Goal: Find specific fact: Find specific fact

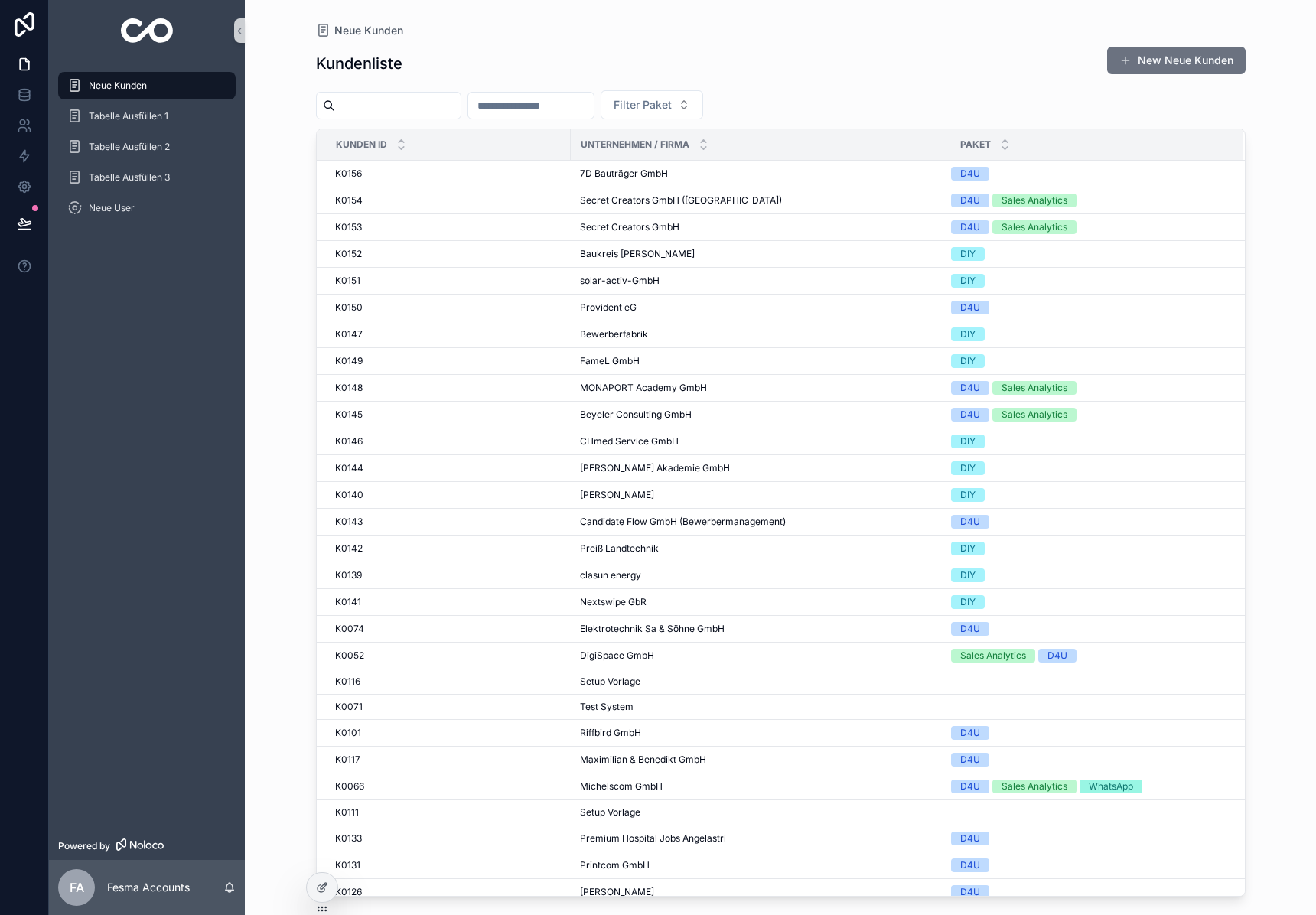
click at [409, 114] on input "scrollable content" at bounding box center [398, 105] width 126 height 21
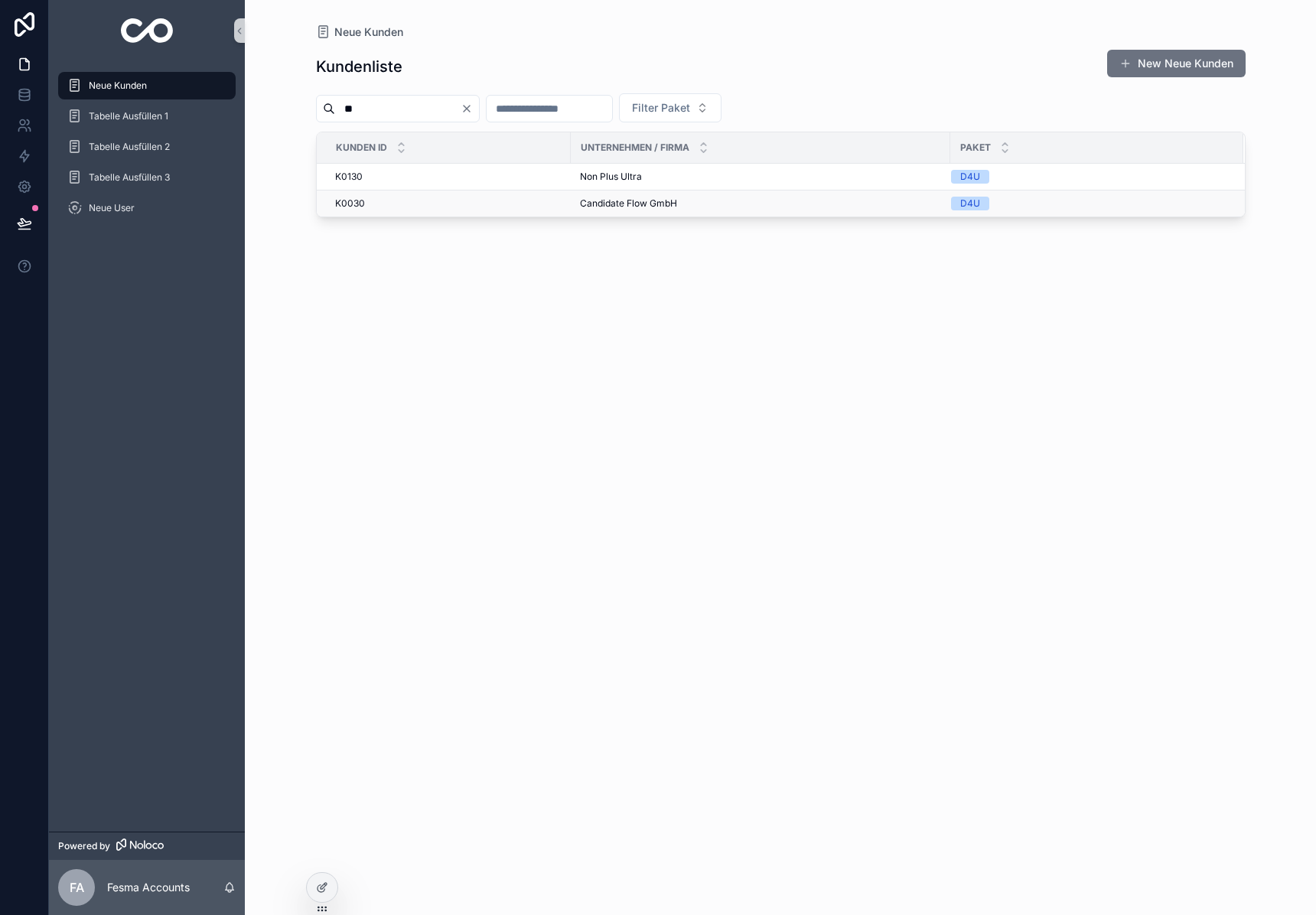
type input "**"
click at [611, 195] on td "Candidate Flow GmbH Candidate Flow GmbH" at bounding box center [760, 204] width 379 height 27
click at [608, 199] on span "Candidate Flow GmbH" at bounding box center [628, 204] width 97 height 12
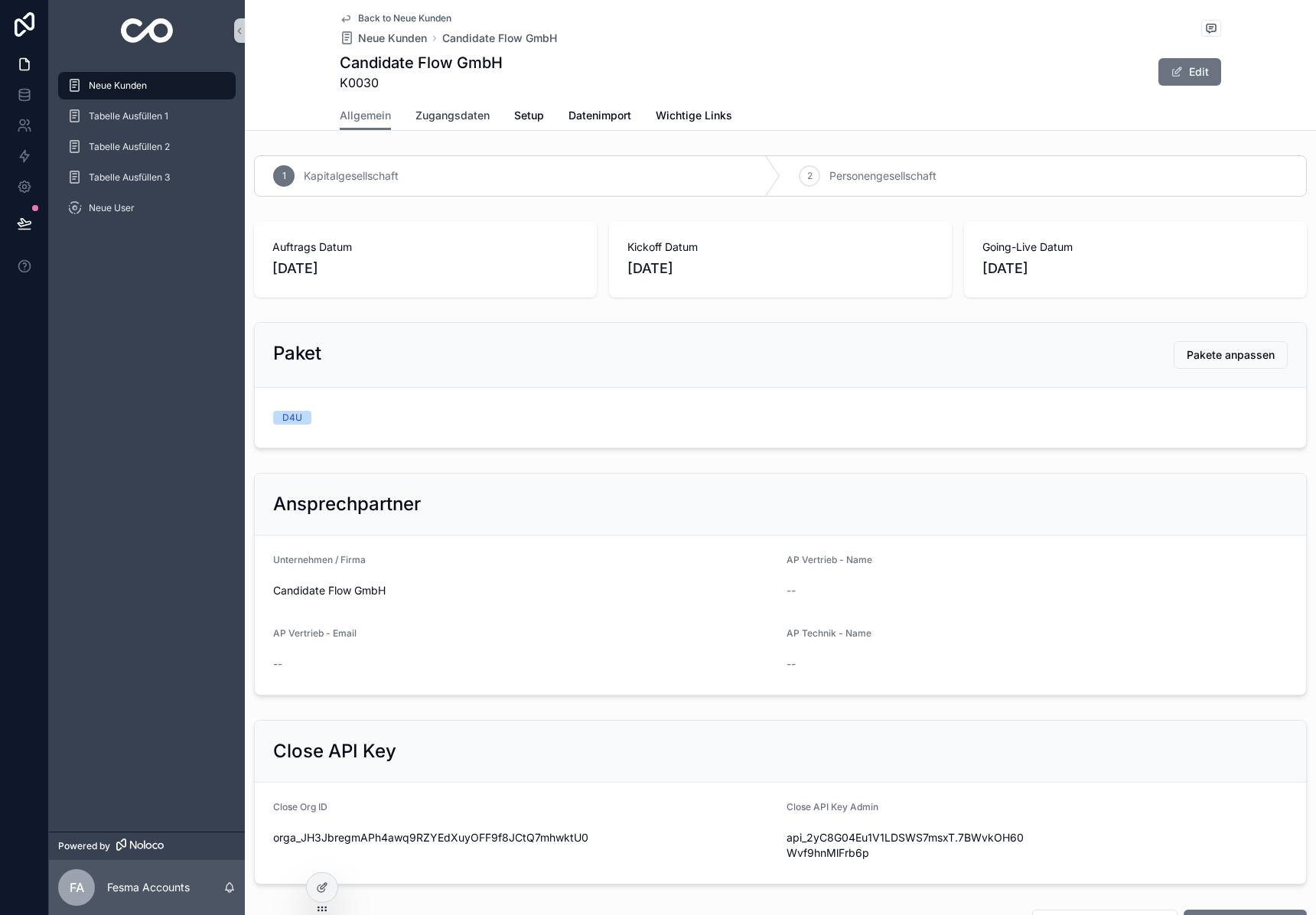
click at [433, 107] on link "Zugangsdaten" at bounding box center [452, 117] width 74 height 31
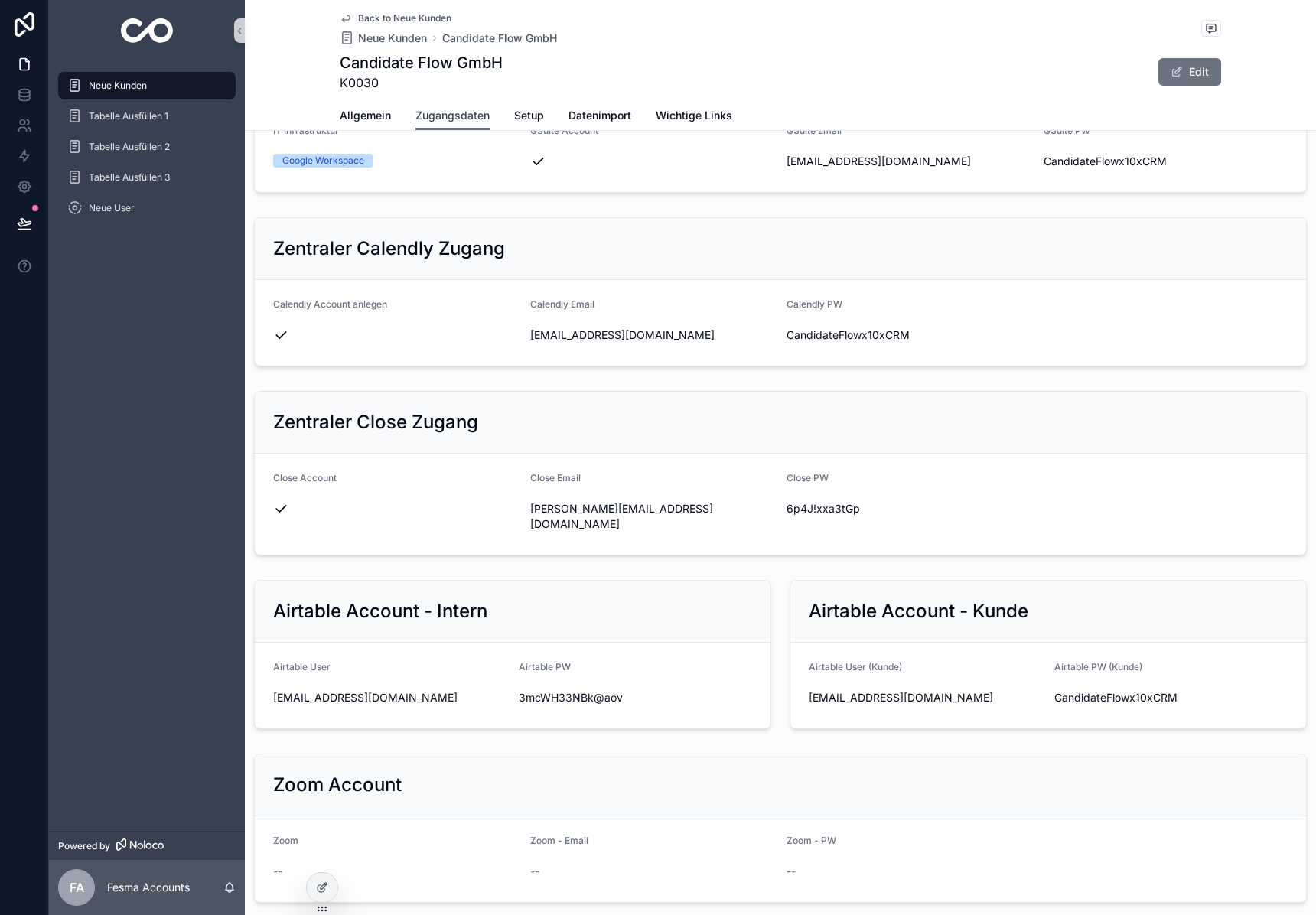
scroll to position [637, 0]
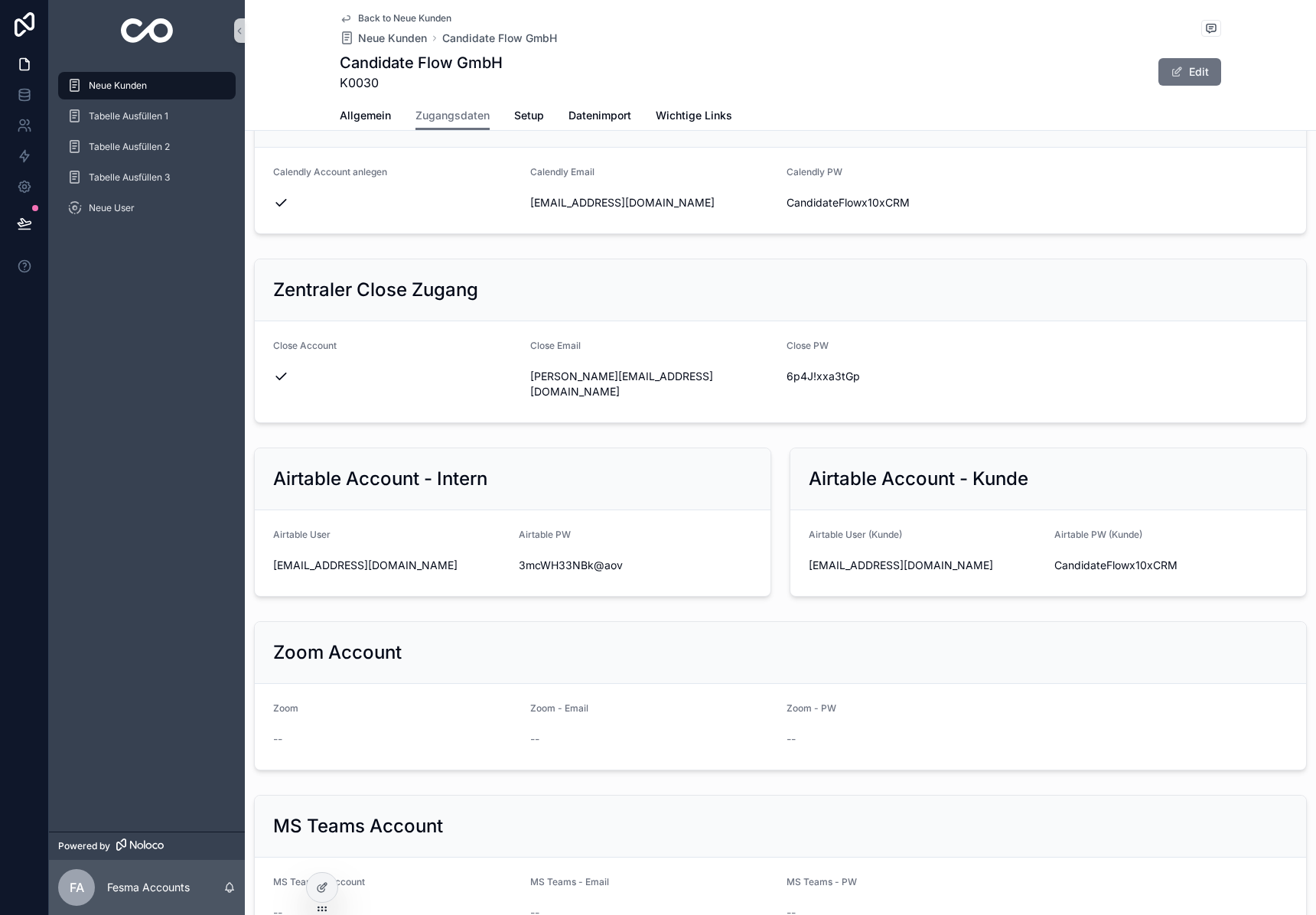
click at [891, 553] on div "[EMAIL_ADDRESS][DOMAIN_NAME]" at bounding box center [925, 565] width 233 height 24
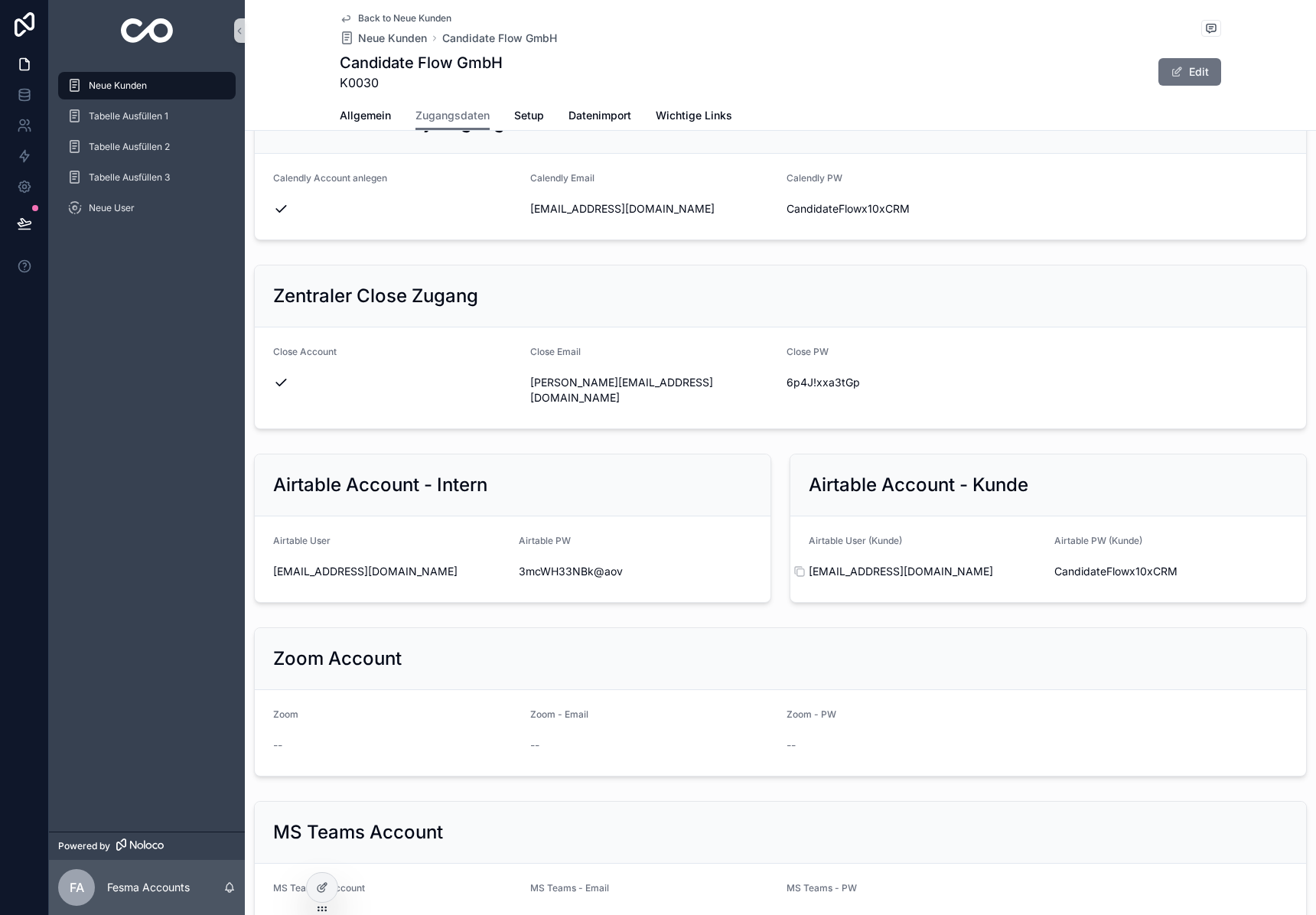
click at [873, 564] on span "[EMAIL_ADDRESS][DOMAIN_NAME]" at bounding box center [925, 572] width 233 height 15
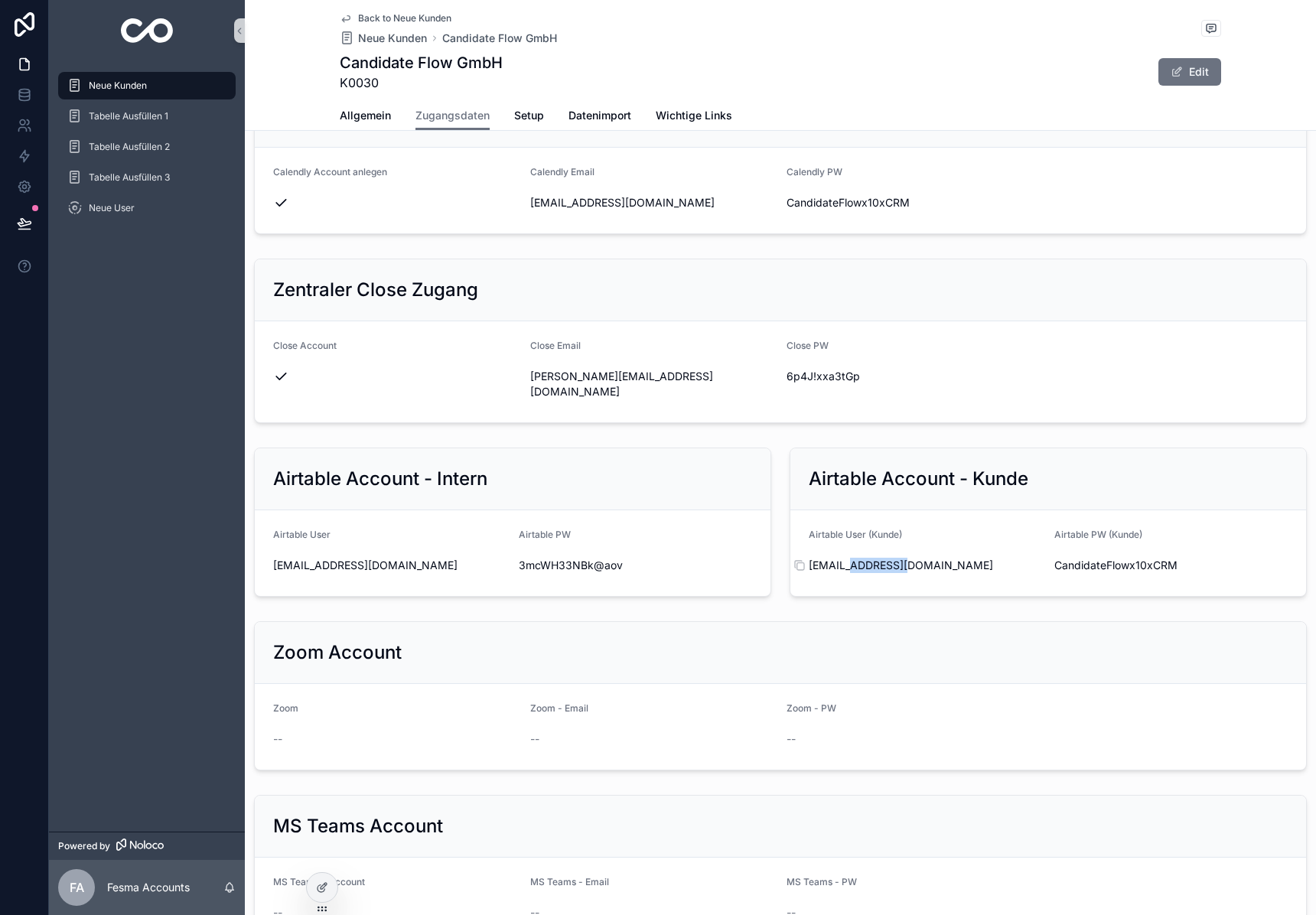
scroll to position [638, 0]
click at [873, 557] on span "[EMAIL_ADDRESS][DOMAIN_NAME]" at bounding box center [925, 565] width 233 height 15
click at [863, 556] on div at bounding box center [863, 556] width 0 height 0
click at [932, 552] on div "[EMAIL_ADDRESS][DOMAIN_NAME]" at bounding box center [925, 564] width 233 height 24
click at [905, 557] on span "[EMAIL_ADDRESS][DOMAIN_NAME]" at bounding box center [925, 565] width 233 height 15
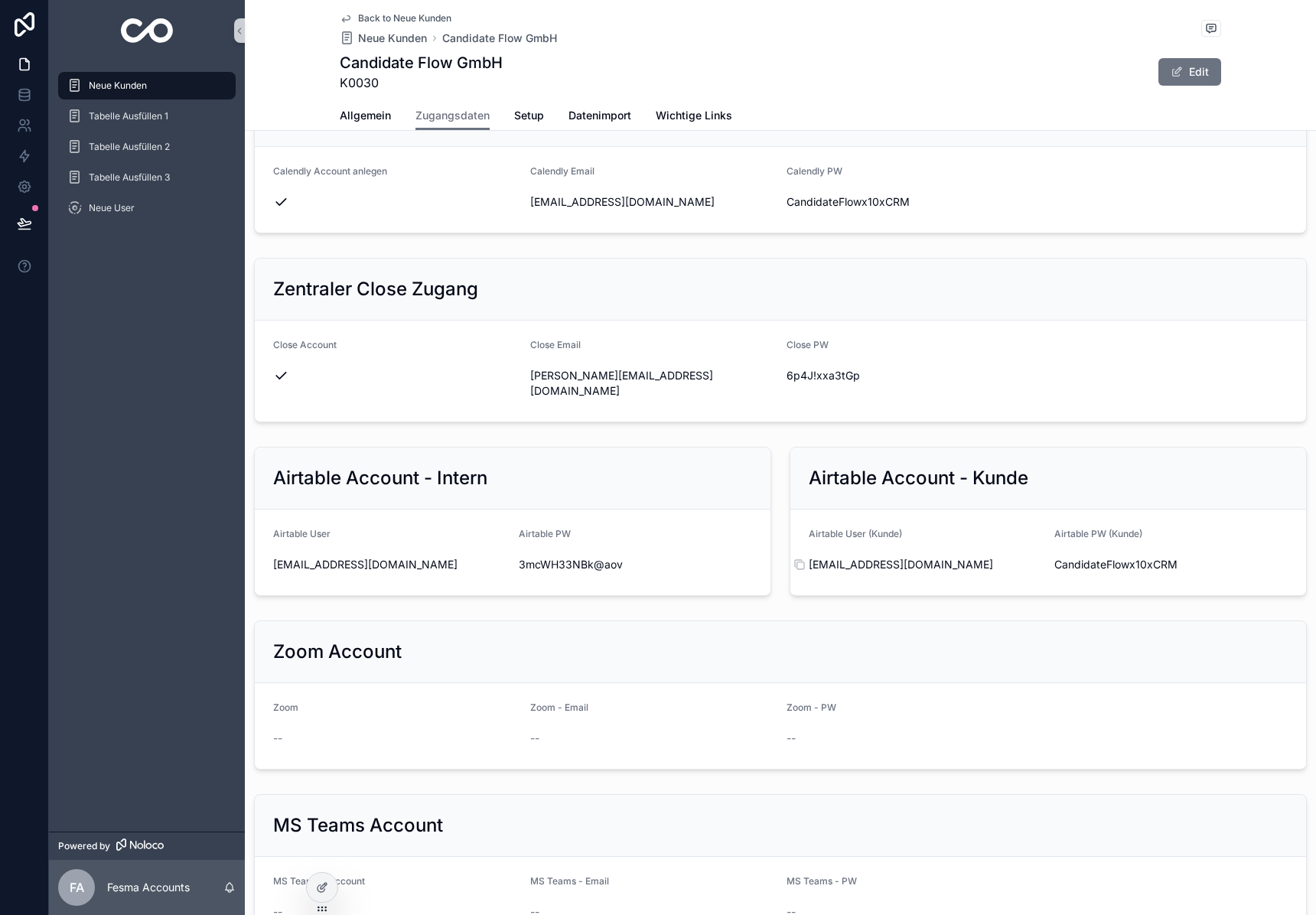
click at [905, 557] on span "[EMAIL_ADDRESS][DOMAIN_NAME]" at bounding box center [925, 565] width 233 height 15
click at [912, 557] on span "[EMAIL_ADDRESS][DOMAIN_NAME]" at bounding box center [925, 565] width 233 height 15
click at [1120, 557] on span "CandidateFlowx10xCRM" at bounding box center [1171, 565] width 233 height 15
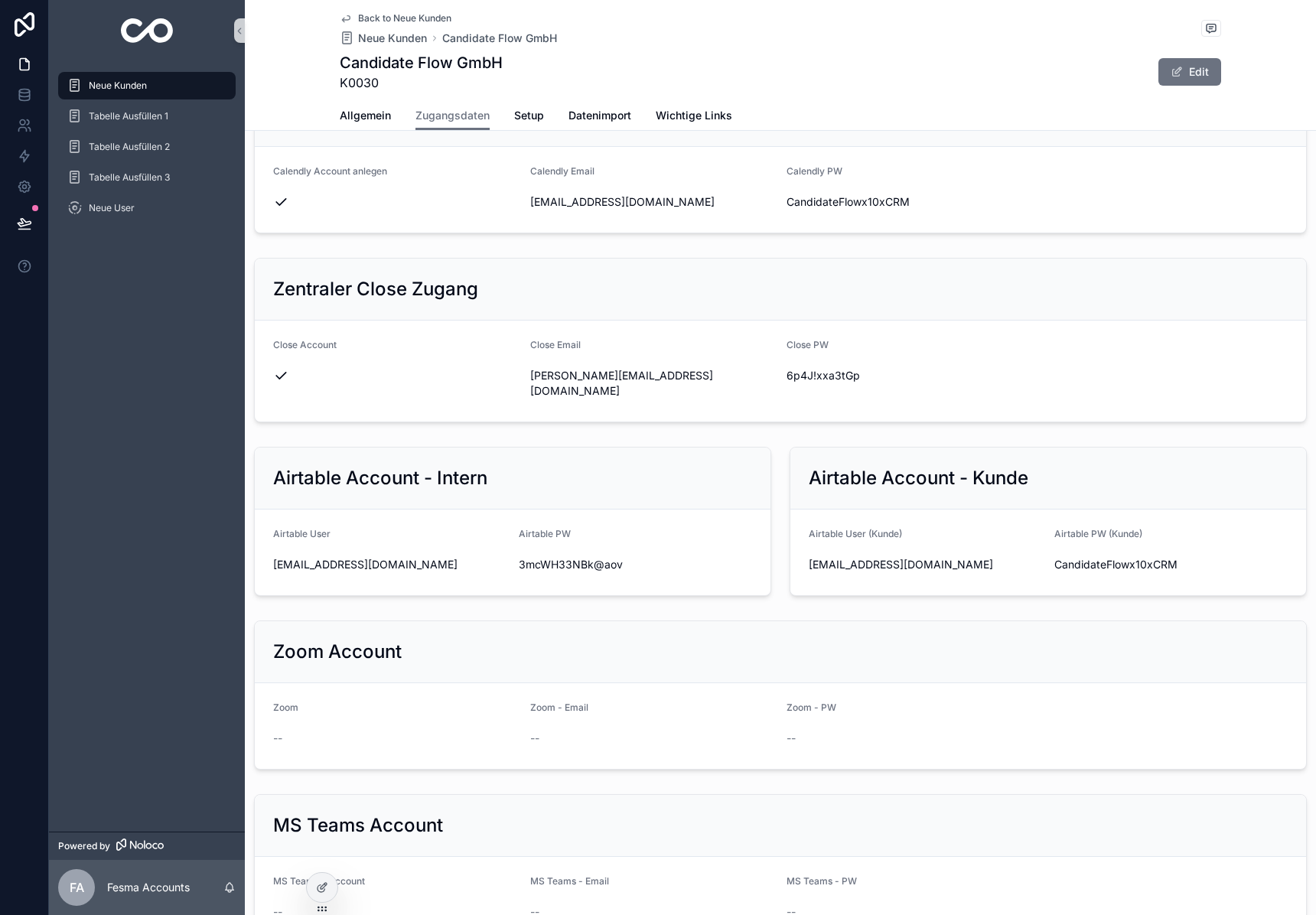
click at [1120, 557] on span "CandidateFlowx10xCRM" at bounding box center [1171, 565] width 233 height 15
copy div "CandidateFlowx10xCRM"
click at [900, 557] on span "[EMAIL_ADDRESS][DOMAIN_NAME]" at bounding box center [925, 565] width 233 height 15
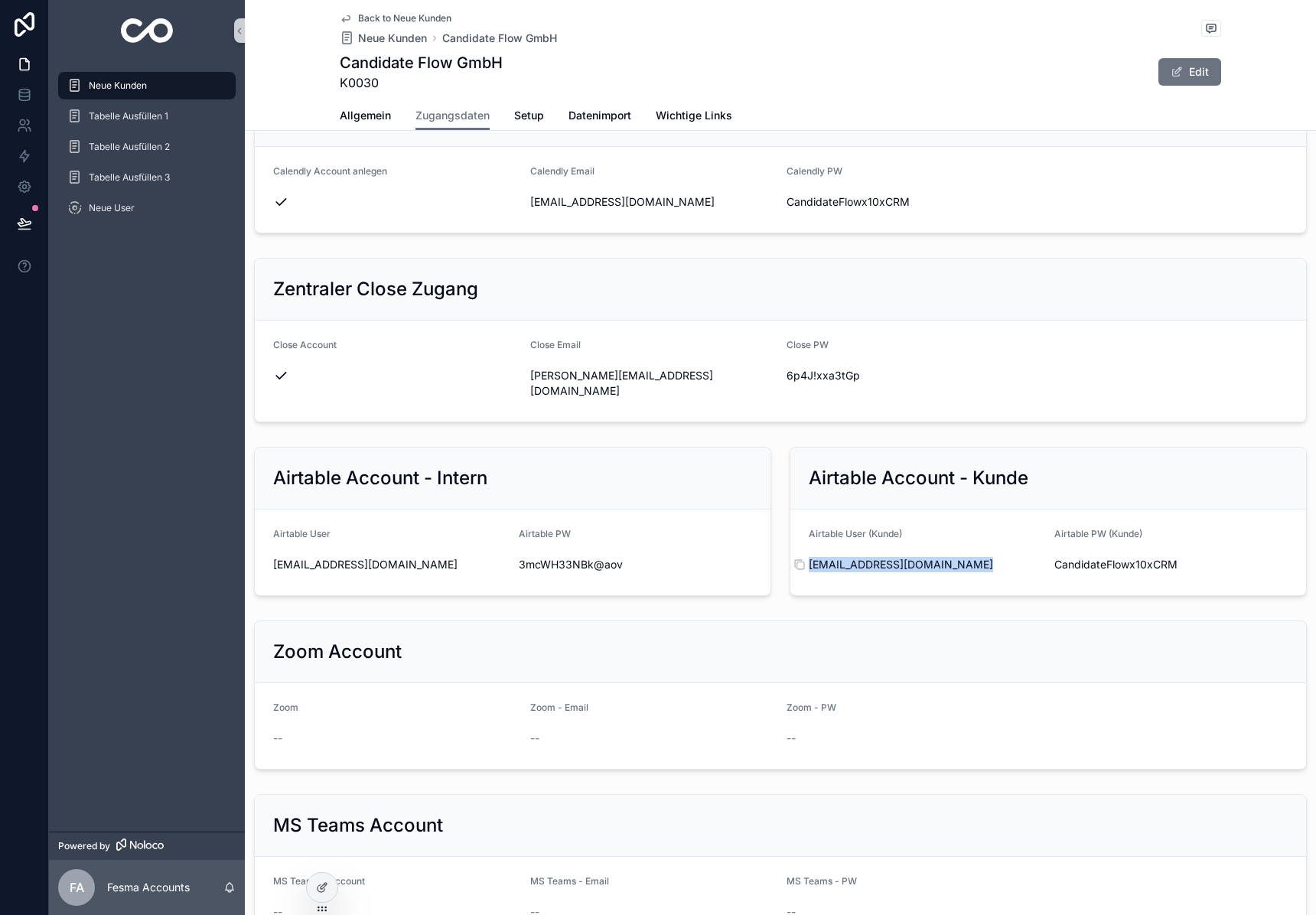
click at [900, 557] on span "[EMAIL_ADDRESS][DOMAIN_NAME]" at bounding box center [925, 565] width 233 height 15
copy div "[EMAIL_ADDRESS][DOMAIN_NAME]"
click at [1135, 557] on span "CandidateFlowx10xCRM" at bounding box center [1171, 565] width 233 height 15
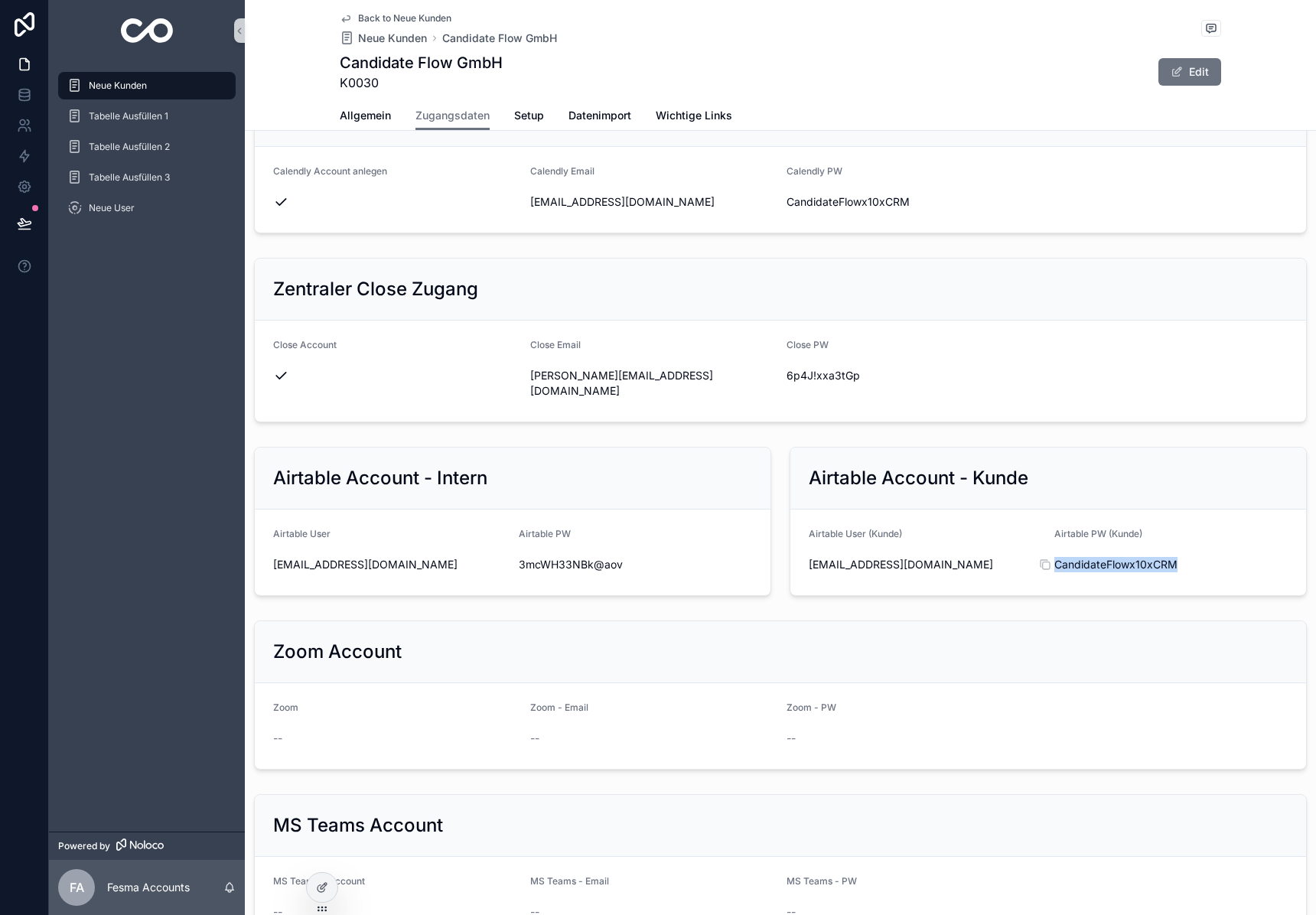
click at [1135, 557] on span "CandidateFlowx10xCRM" at bounding box center [1171, 565] width 233 height 15
copy div "CandidateFlowx10xCRM"
